Goal: Navigation & Orientation: Locate item on page

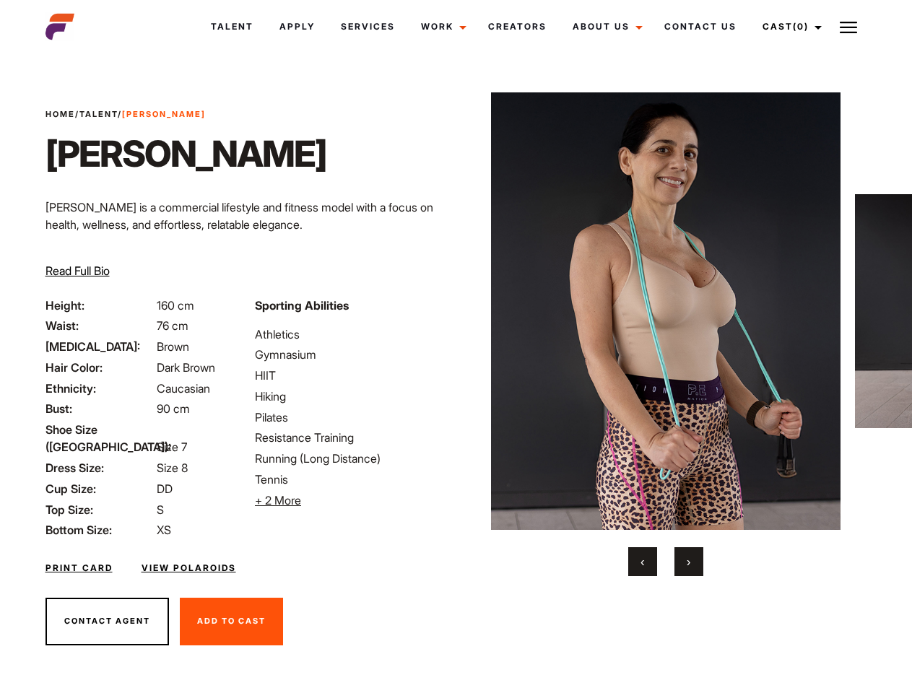
click at [788, 27] on link "Cast (0)" at bounding box center [790, 26] width 81 height 39
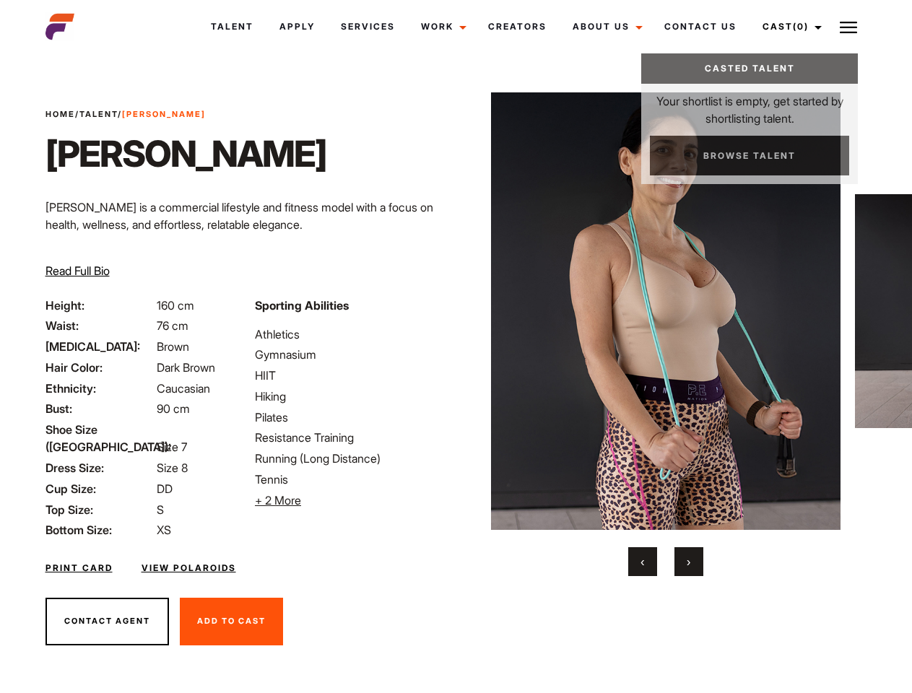
click at [849, 27] on img at bounding box center [848, 27] width 17 height 17
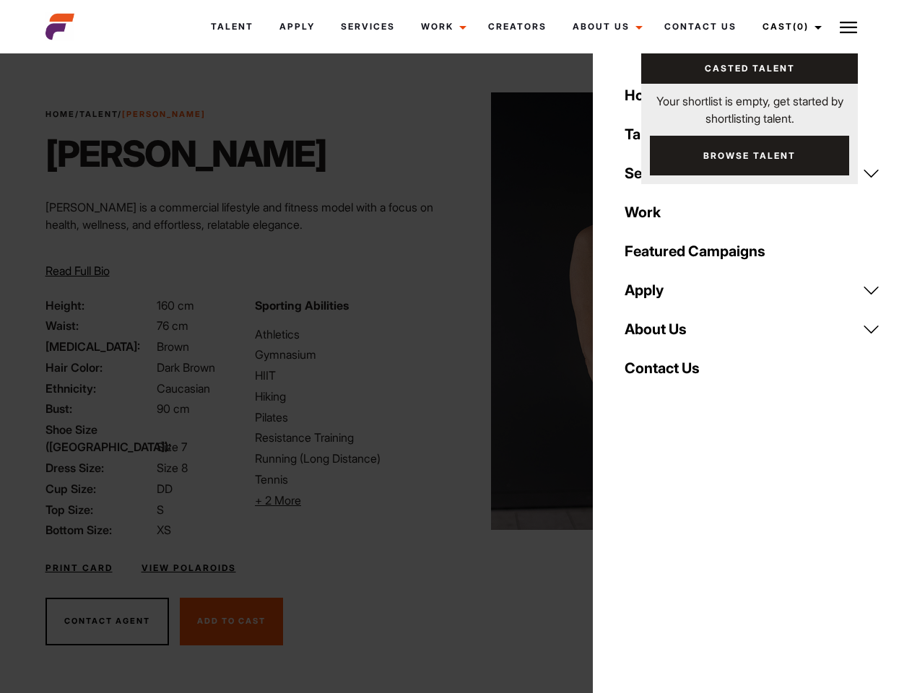
click at [351, 501] on li "+ 2 More Hide More" at bounding box center [351, 500] width 192 height 17
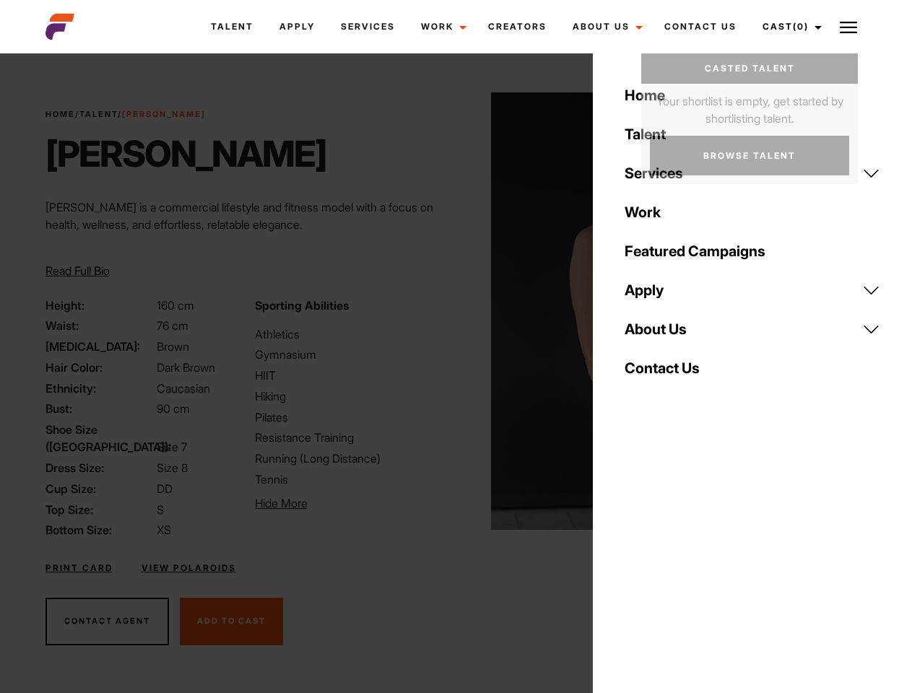
click at [665, 334] on img at bounding box center [666, 311] width 350 height 438
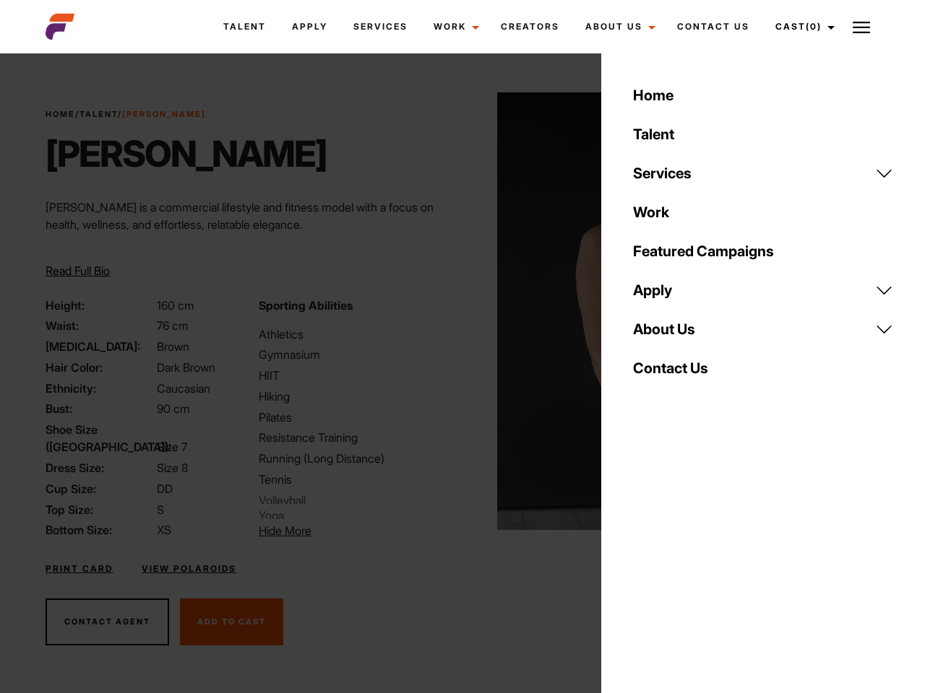
click at [456, 311] on div "Sporting Abilities Athletics Gymnasium HIIT Hiking Pilates Resistance Training …" at bounding box center [356, 418] width 212 height 243
click at [643, 562] on div "Home Talent Services Talent Casting Photography Videography Creative Hair and M…" at bounding box center [763, 346] width 324 height 693
click at [689, 562] on div "Home Talent Services Talent Casting Photography Videography Creative Hair and M…" at bounding box center [763, 346] width 324 height 693
